Goal: Transaction & Acquisition: Obtain resource

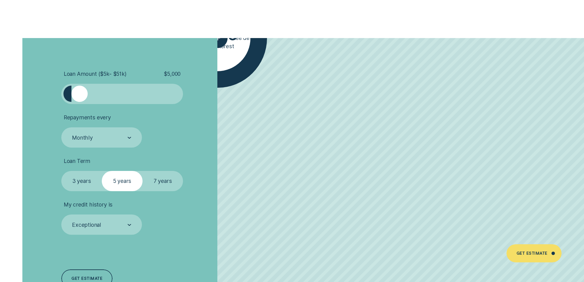
scroll to position [1073, 0]
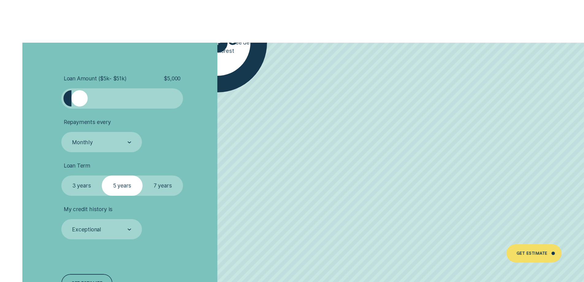
drag, startPoint x: 79, startPoint y: 108, endPoint x: 121, endPoint y: 109, distance: 41.4
click at [121, 106] on div at bounding box center [121, 98] width 101 height 16
click at [137, 106] on div at bounding box center [121, 98] width 101 height 16
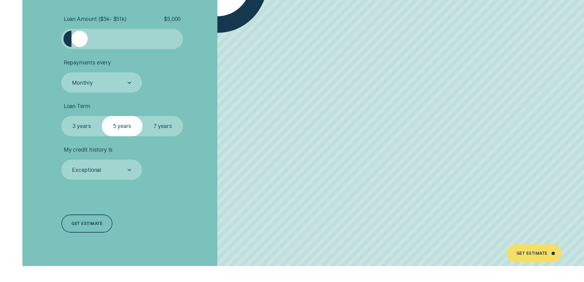
scroll to position [1134, 0]
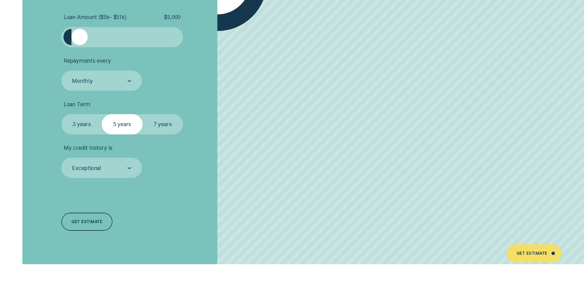
click at [156, 133] on label "7 years" at bounding box center [163, 124] width 40 height 20
click at [143, 114] on input "7 years" at bounding box center [143, 114] width 0 height 0
click at [156, 133] on label "7 years" at bounding box center [163, 124] width 40 height 20
click at [143, 114] on input "7 years" at bounding box center [143, 114] width 0 height 0
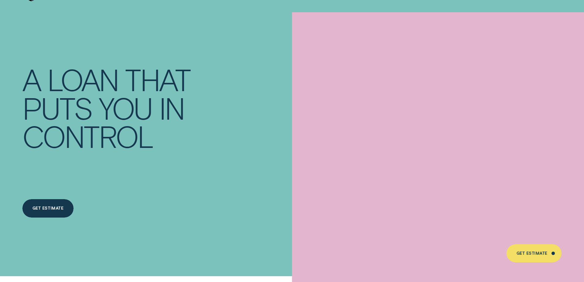
scroll to position [0, 0]
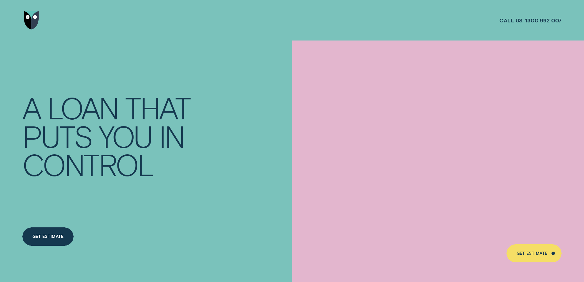
click at [57, 243] on div "Get Estimate" at bounding box center [47, 236] width 51 height 18
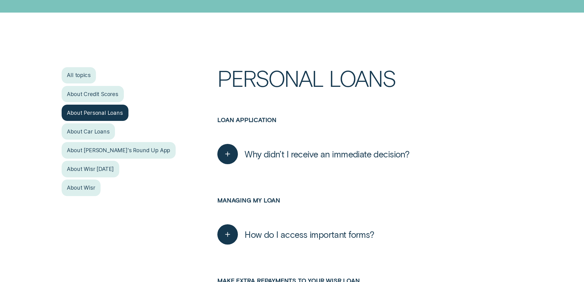
scroll to position [123, 0]
